Goal: Find specific page/section: Find specific page/section

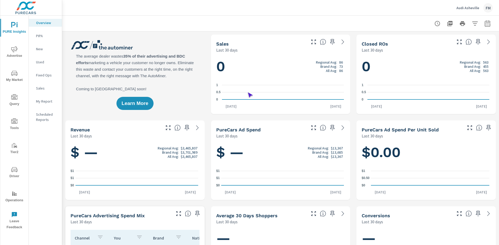
click at [14, 196] on span "Operations" at bounding box center [14, 196] width 25 height 13
